Goal: Information Seeking & Learning: Find specific fact

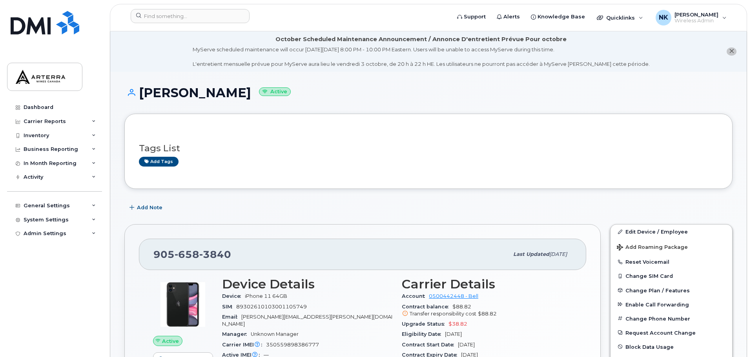
scroll to position [196, 0]
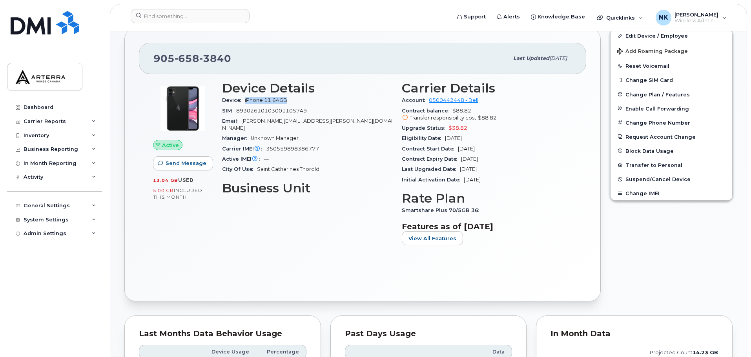
drag, startPoint x: 290, startPoint y: 97, endPoint x: 239, endPoint y: 99, distance: 51.1
click at [239, 99] on div "Device iPhone 11 64GB" at bounding box center [307, 100] width 170 height 10
click at [346, 144] on div "Carrier IMEI Carrier IMEI is reported during the last billing cycle or change o…" at bounding box center [307, 149] width 170 height 10
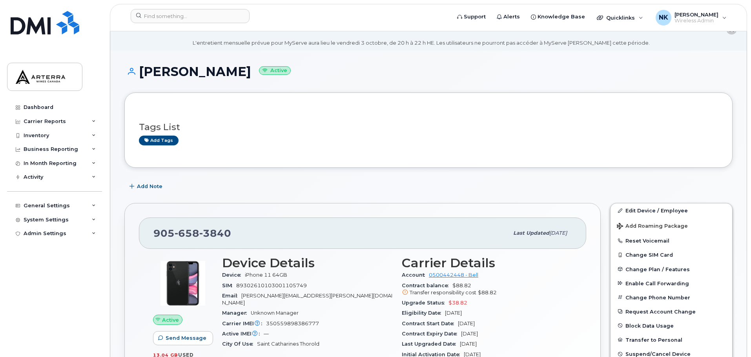
scroll to position [0, 0]
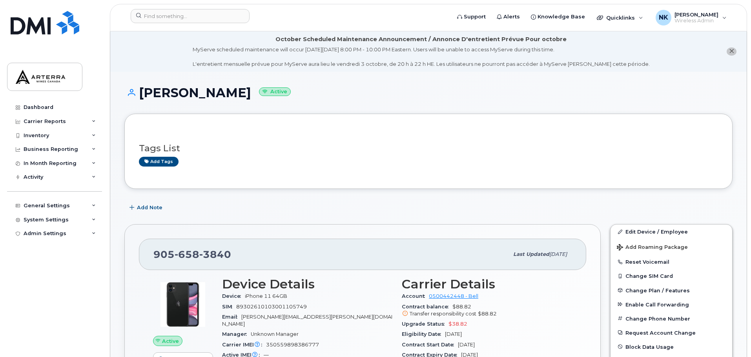
drag, startPoint x: 261, startPoint y: 94, endPoint x: 143, endPoint y: 97, distance: 118.1
click at [143, 97] on h1 "[PERSON_NAME] Active" at bounding box center [428, 93] width 608 height 14
copy h1 "[PERSON_NAME]"
drag, startPoint x: 224, startPoint y: 255, endPoint x: 153, endPoint y: 257, distance: 71.0
click at [153, 257] on div "[PHONE_NUMBER]" at bounding box center [330, 254] width 355 height 16
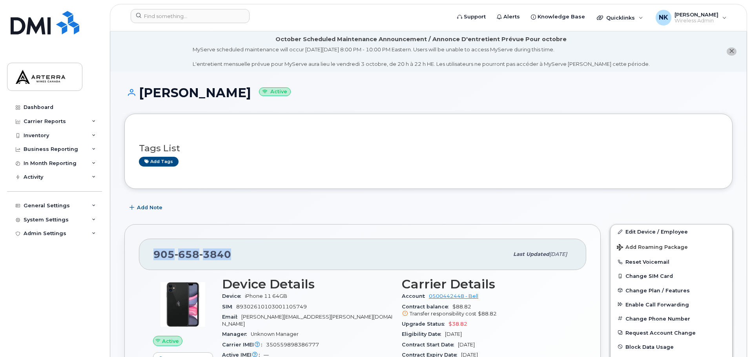
copy span "[PHONE_NUMBER]"
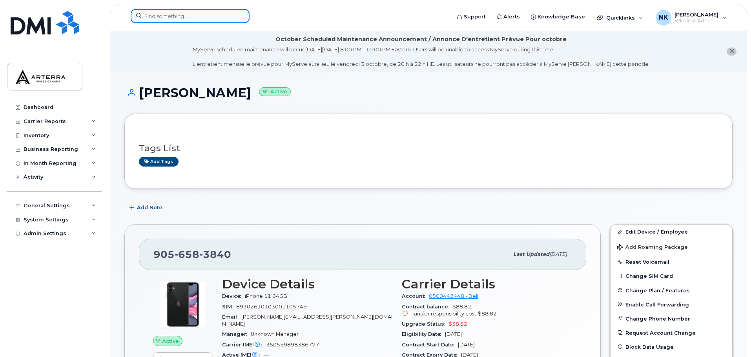
click at [173, 16] on input at bounding box center [190, 16] width 119 height 14
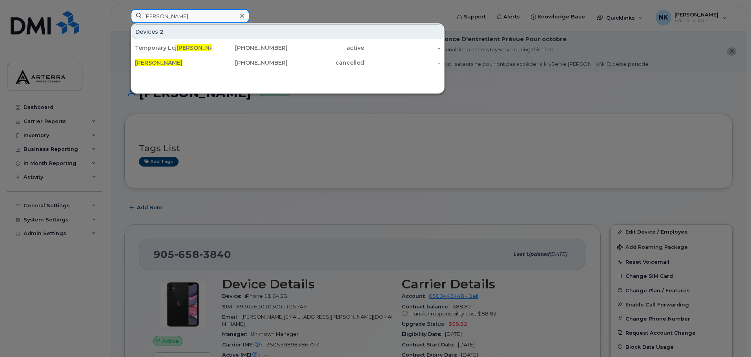
type input "[PERSON_NAME]"
click at [490, 107] on div at bounding box center [375, 178] width 751 height 357
